Goal: Find specific page/section: Find specific page/section

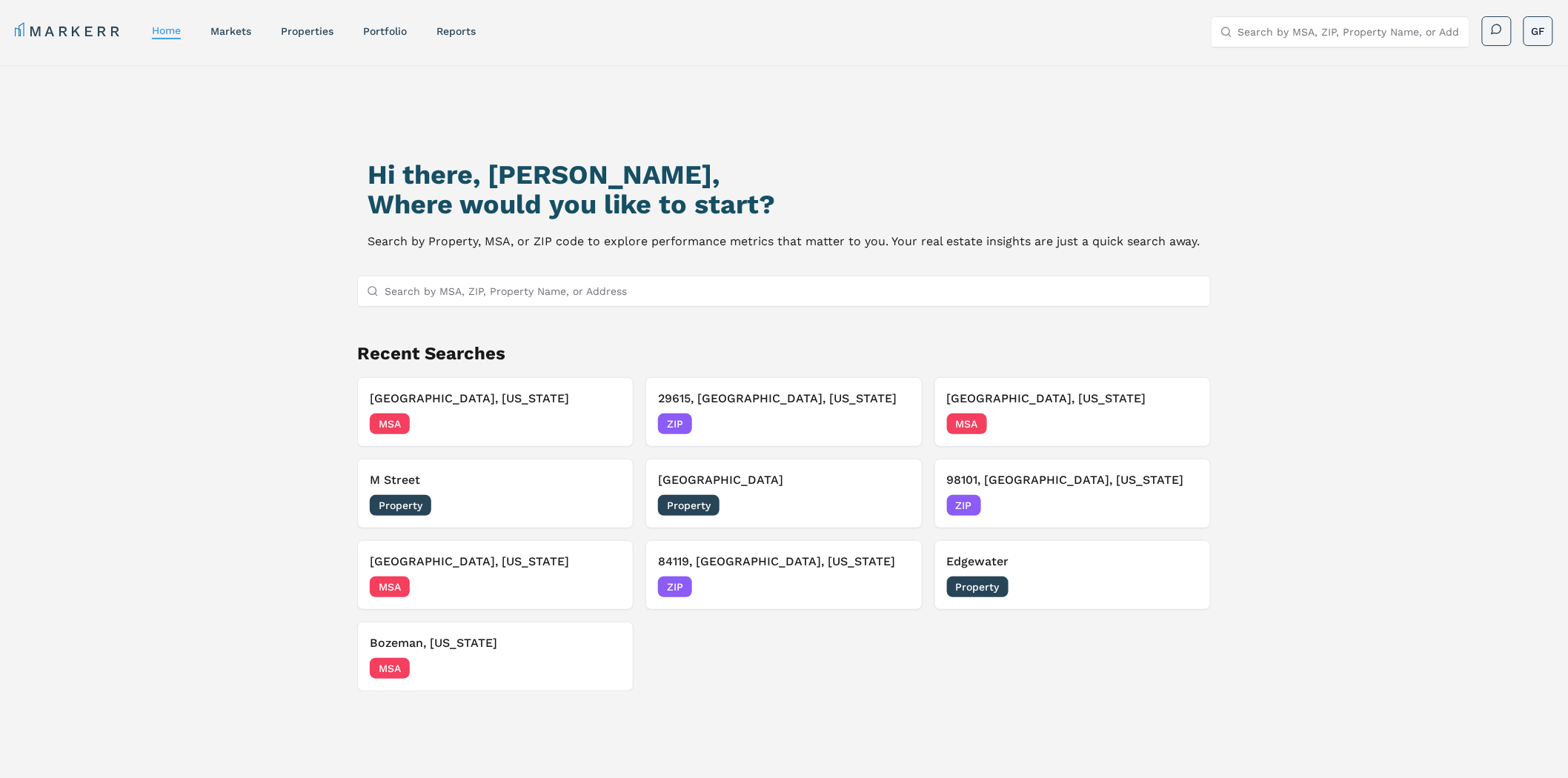
click at [1538, 27] on html "MARKERR home markets properties Portfolio reports Search by MSA, ZIP, Property …" at bounding box center [784, 508] width 1568 height 1017
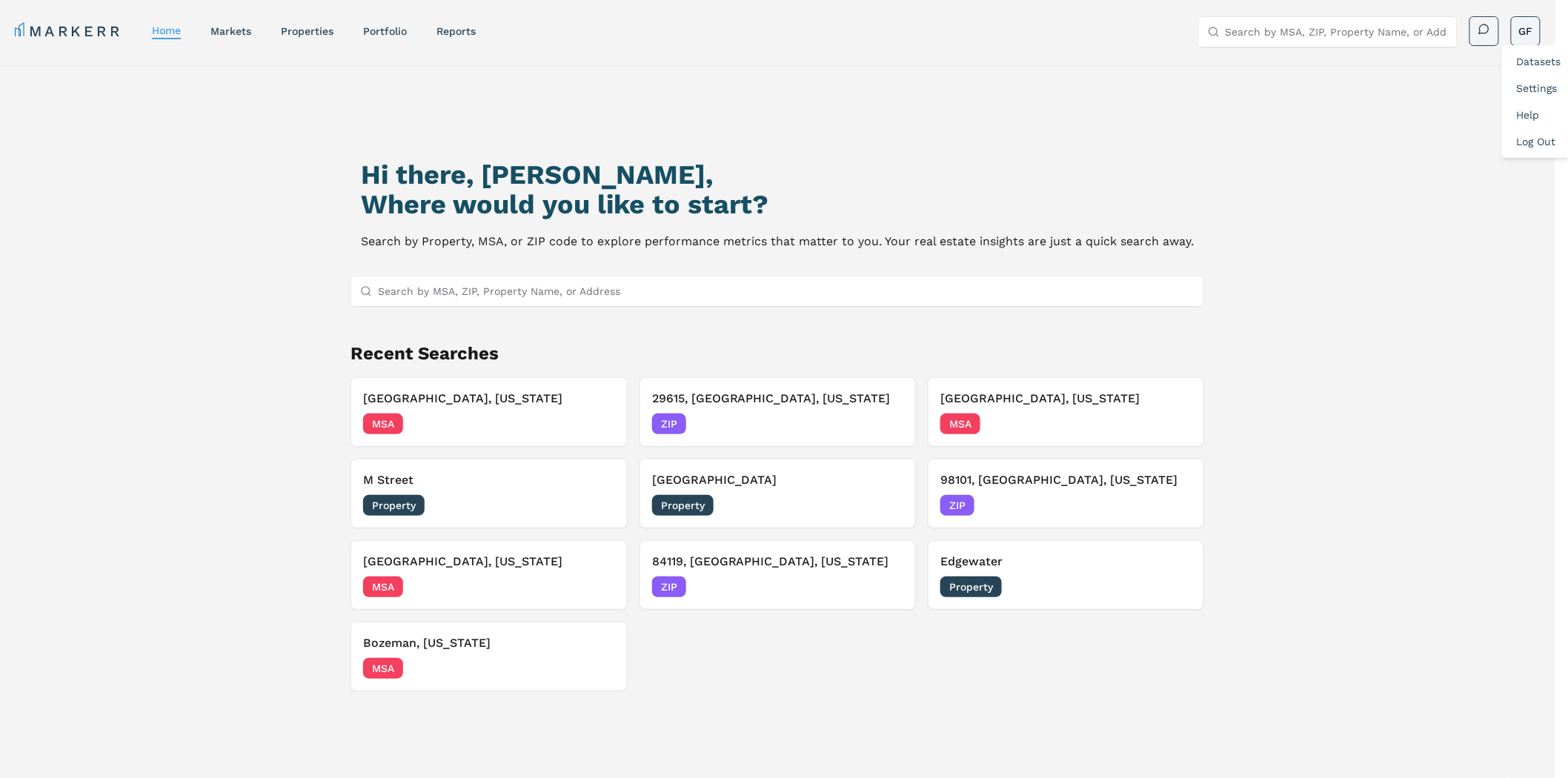
click at [1538, 33] on html "MARKERR home markets properties Portfolio reports Search by MSA, ZIP, Property …" at bounding box center [784, 508] width 1568 height 1017
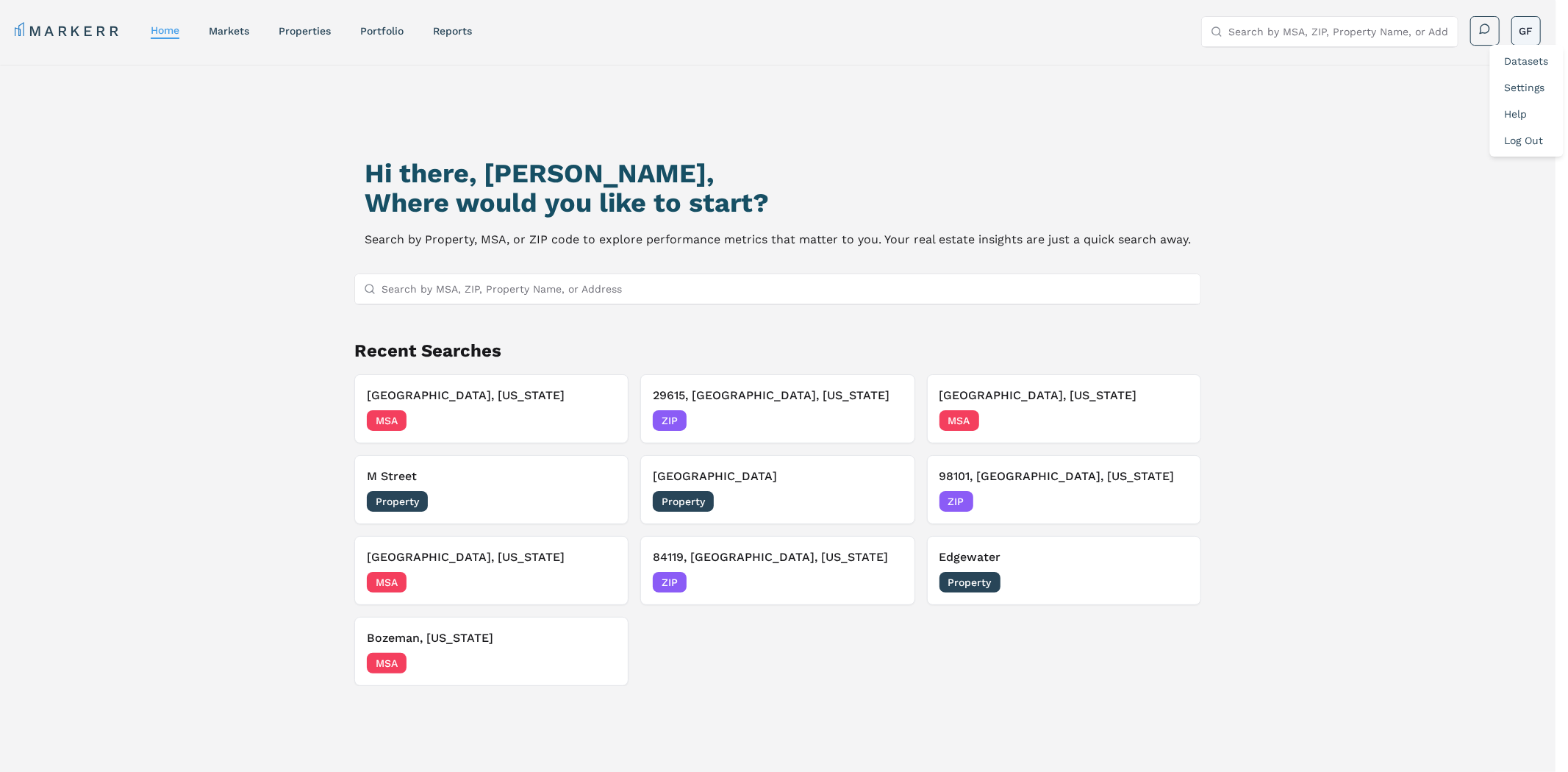
click at [1525, 35] on html "MARKERR home markets properties Portfolio reports Search by MSA, ZIP, Property …" at bounding box center [784, 504] width 1568 height 1009
click at [1530, 68] on div "Datasets" at bounding box center [1527, 61] width 68 height 27
click at [1530, 28] on html "MARKERR home markets properties Portfolio reports Search by MSA, ZIP, Property …" at bounding box center [784, 504] width 1568 height 1009
click at [1509, 57] on link "Datasets" at bounding box center [1527, 61] width 44 height 12
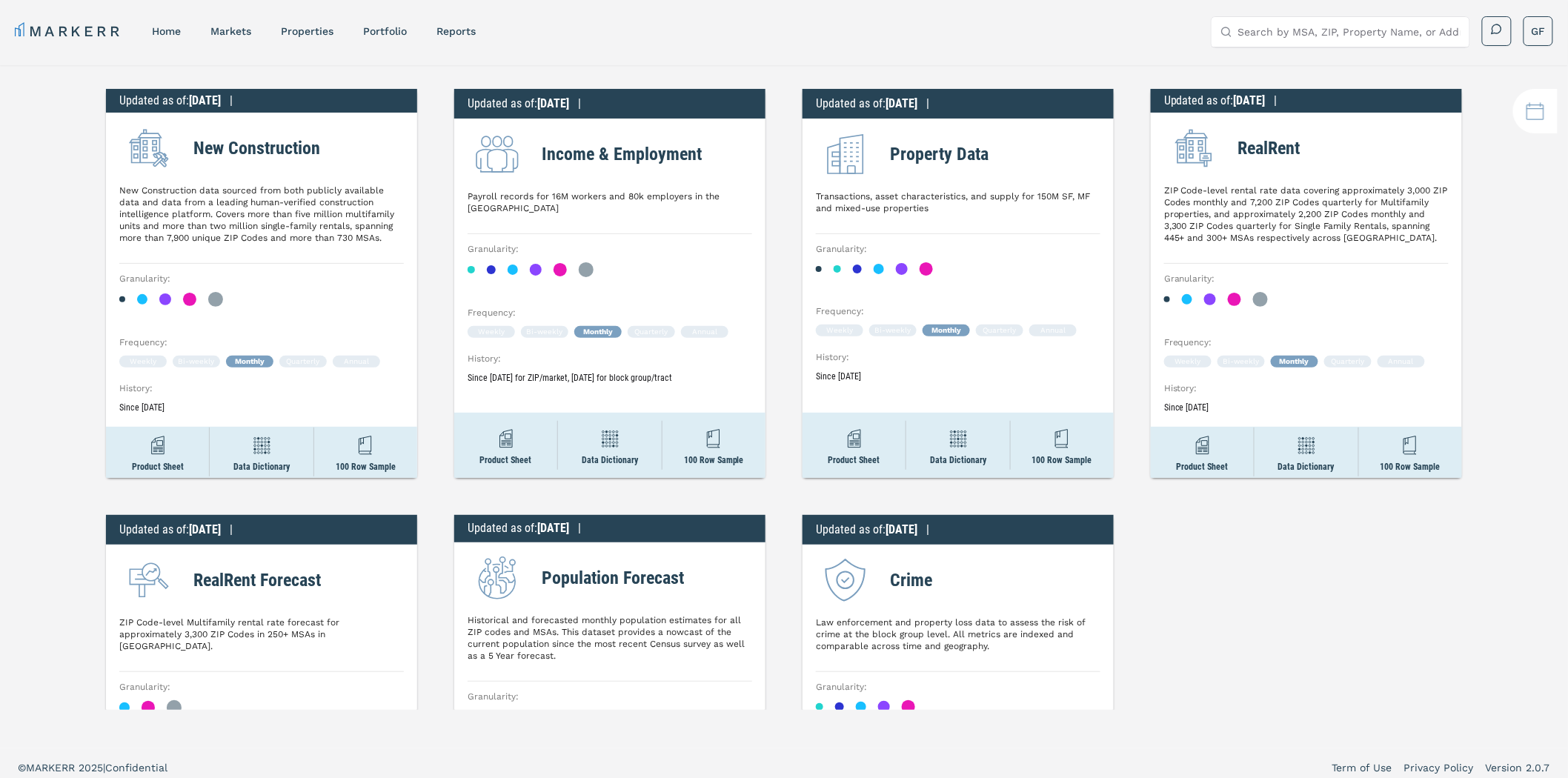
click at [1260, 142] on h2 "RealRent" at bounding box center [1269, 148] width 62 height 27
click at [1469, 116] on div "Updated as of : [DATE] | New Construction New Construction data sourced from bo…" at bounding box center [784, 387] width 1568 height 644
click at [594, 149] on h2 "Income & Employment" at bounding box center [621, 154] width 160 height 27
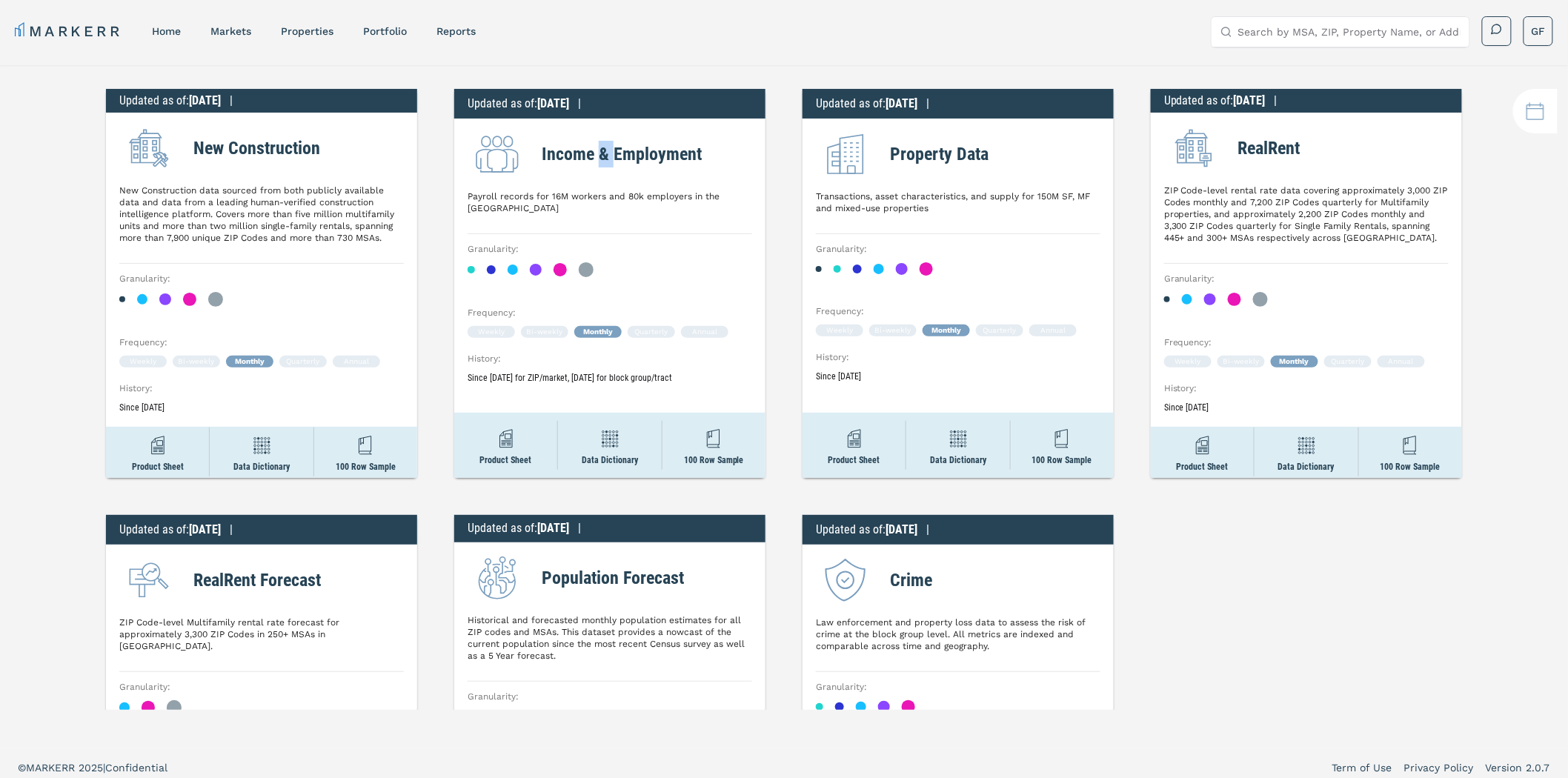
click at [594, 149] on h2 "Income & Employment" at bounding box center [621, 154] width 160 height 27
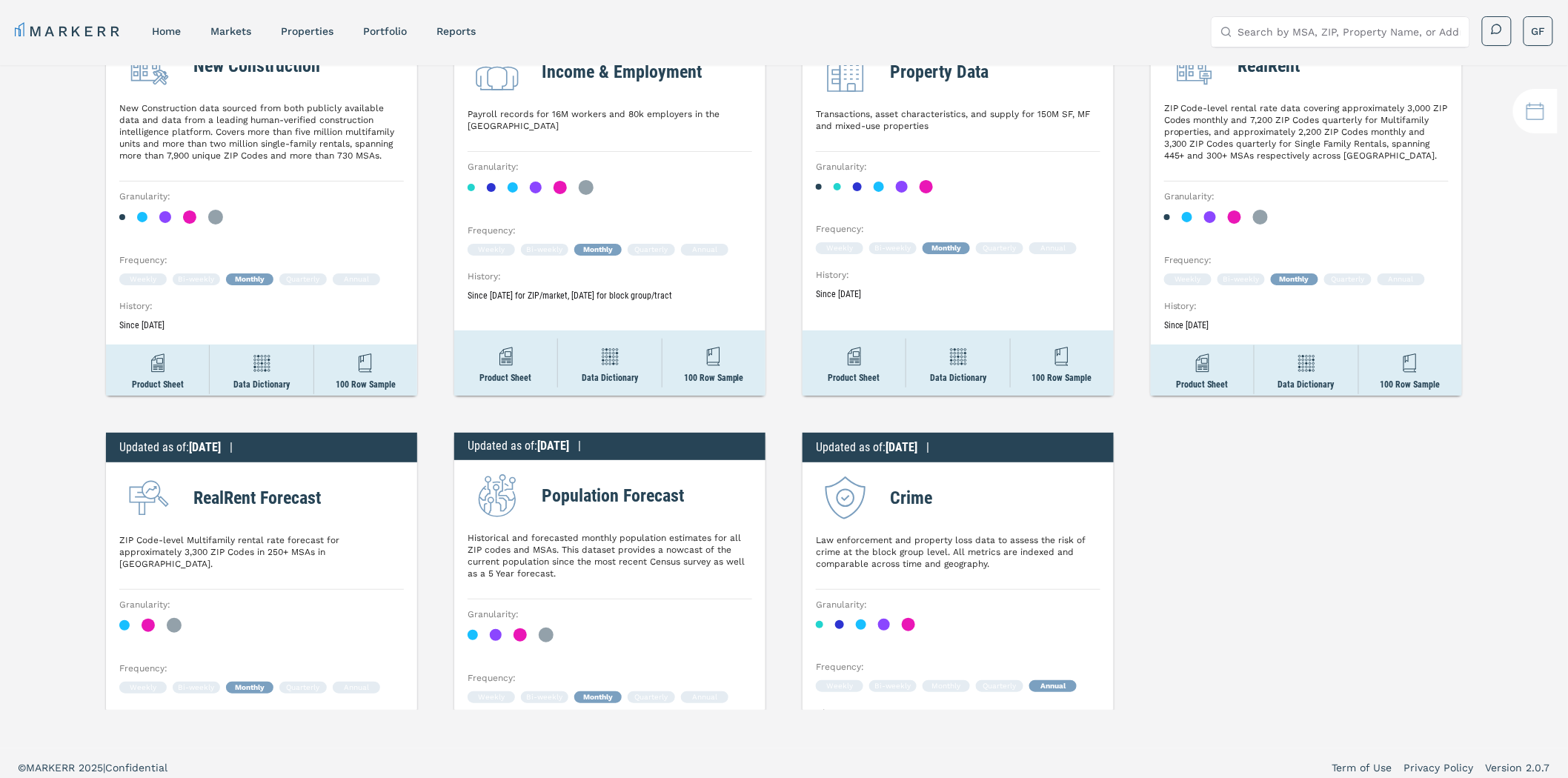
scroll to position [165, 0]
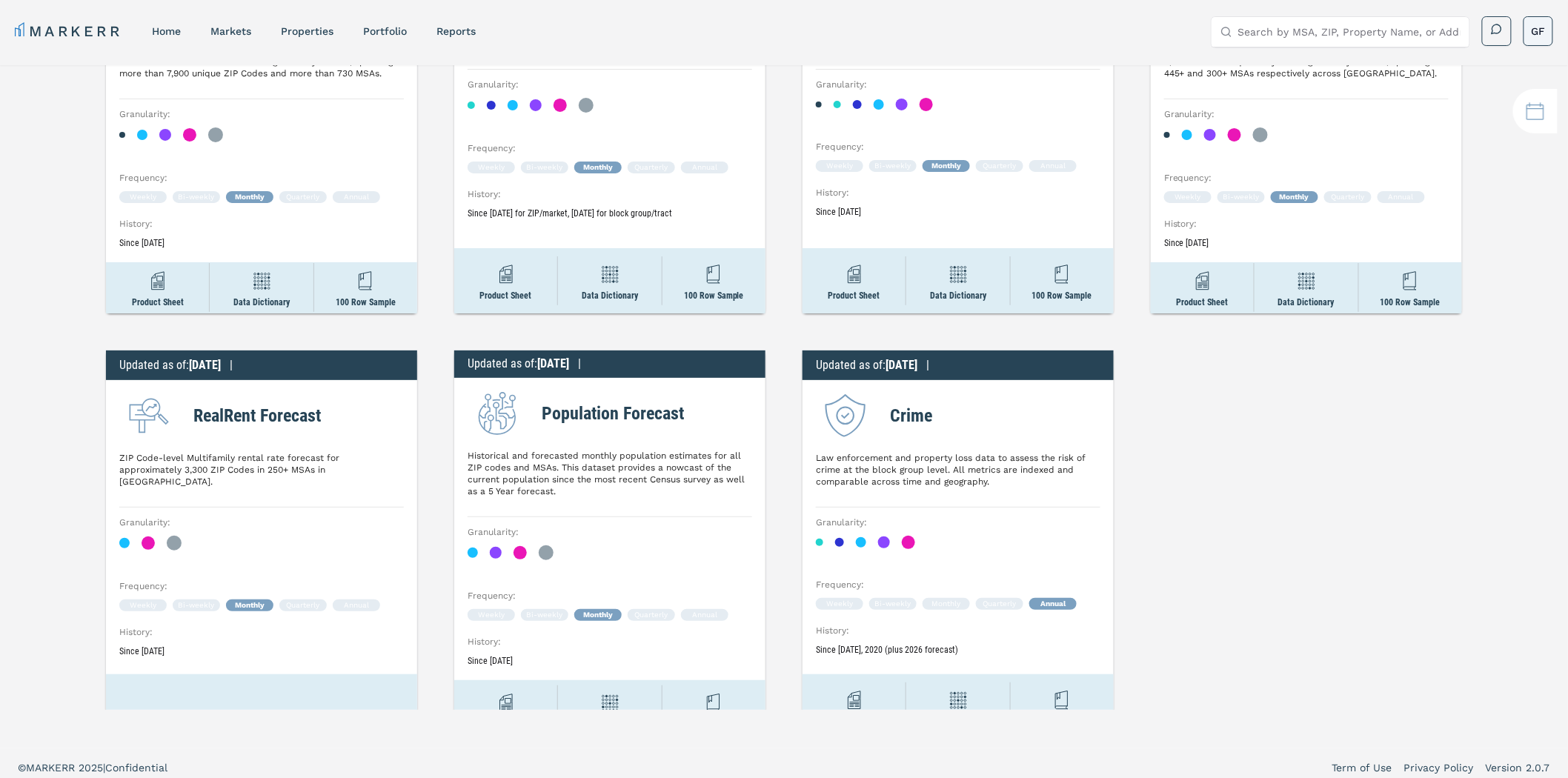
click at [1538, 20] on html "MARKERR home markets properties Portfolio reports Search by MSA, ZIP, Property …" at bounding box center [784, 449] width 1568 height 898
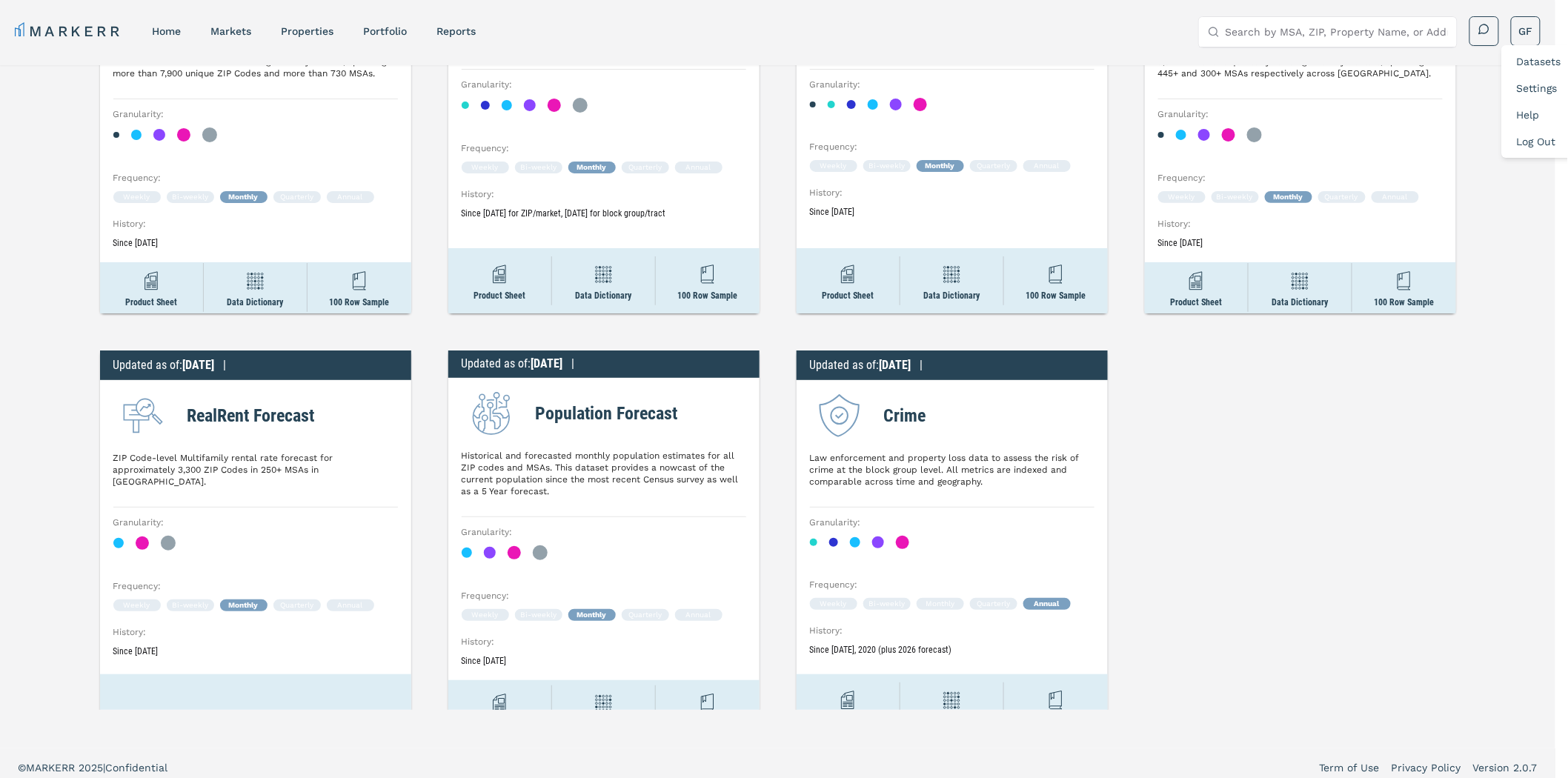
click at [1127, 330] on html "MARKERR home markets properties Portfolio reports Search by MSA, ZIP, Property …" at bounding box center [784, 449] width 1568 height 898
